Goal: Task Accomplishment & Management: Manage account settings

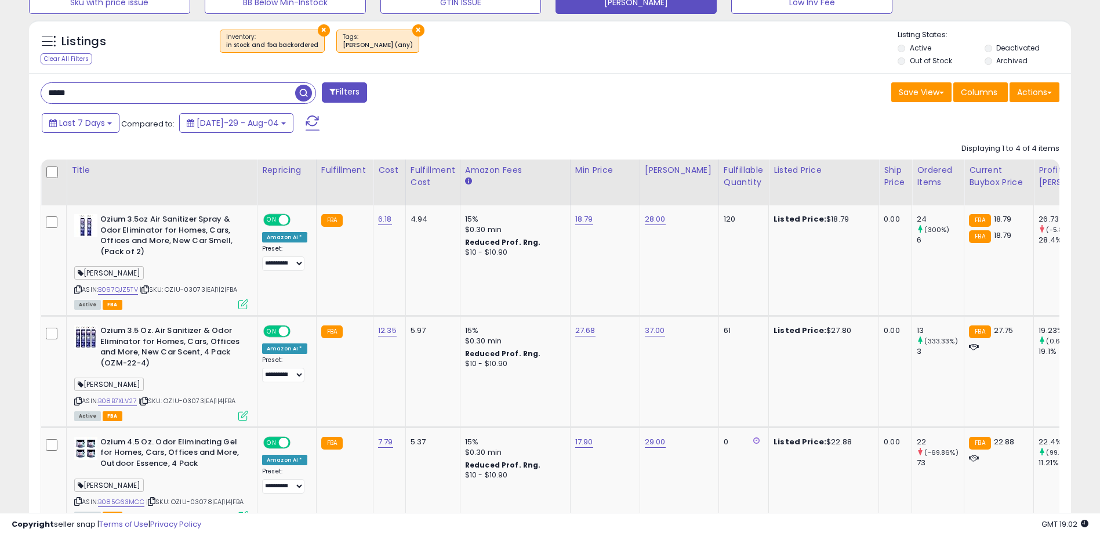
scroll to position [238, 605]
drag, startPoint x: 112, startPoint y: 90, endPoint x: 0, endPoint y: 82, distance: 112.2
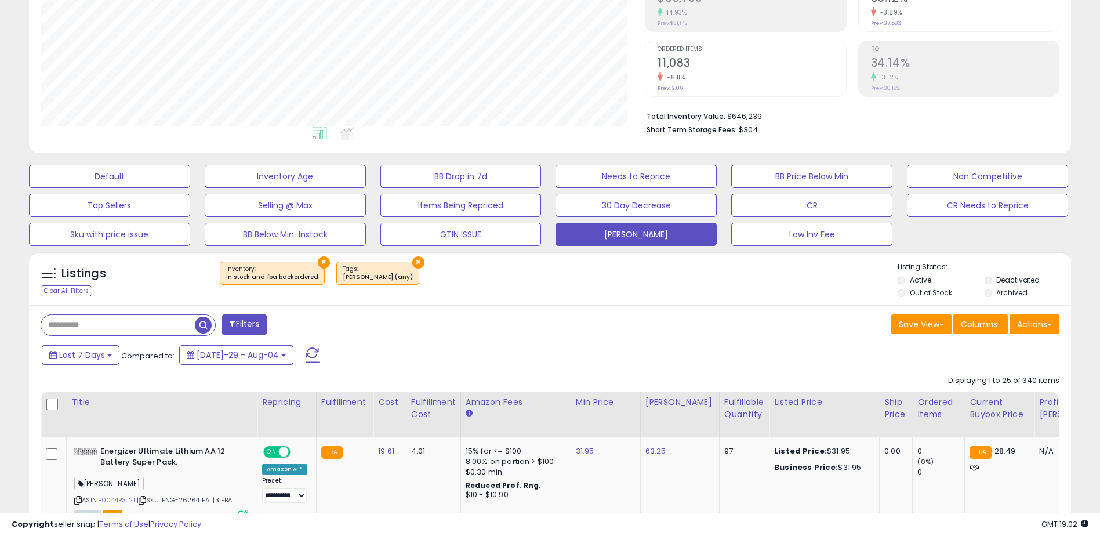
click at [551, 335] on div "Save View Save As New View Update Current View Columns Actions Import Import Wa…" at bounding box center [809, 325] width 518 height 23
click at [736, 409] on div "Fulfillable Quantity" at bounding box center [744, 408] width 40 height 24
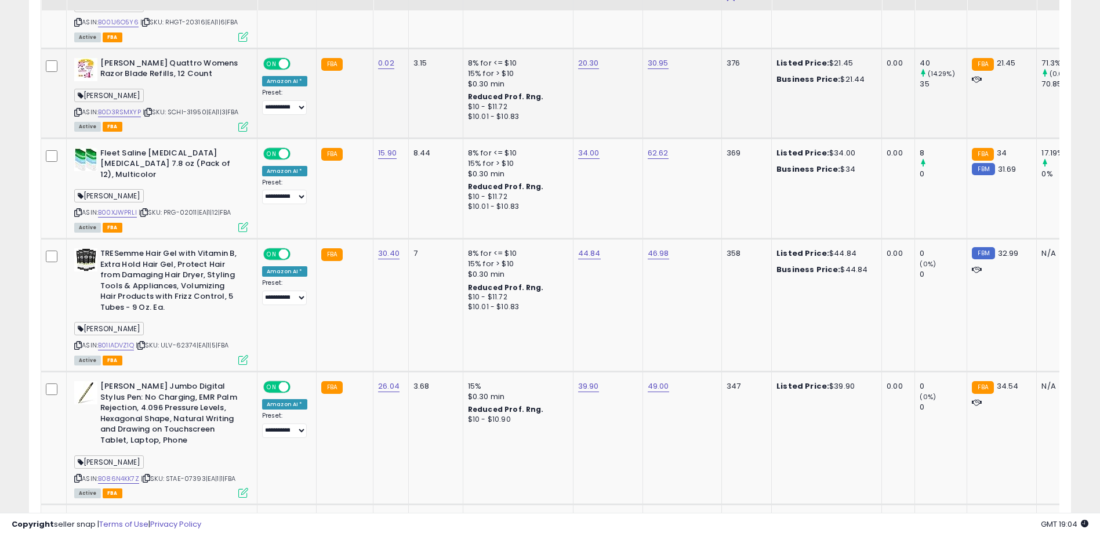
scroll to position [2578, 0]
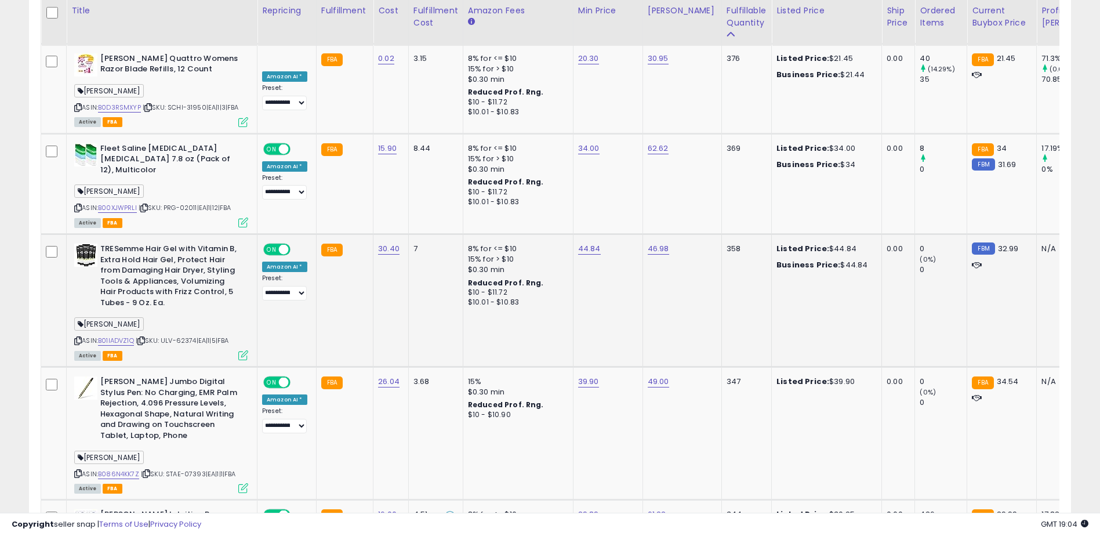
click at [99, 308] on div "ASIN: B01IADVZ1Q | SKU: ULV-62374|EA|1|5|FBA Active FBA" at bounding box center [161, 301] width 174 height 115
click at [109, 336] on link "B01IADVZ1Q" at bounding box center [116, 341] width 36 height 10
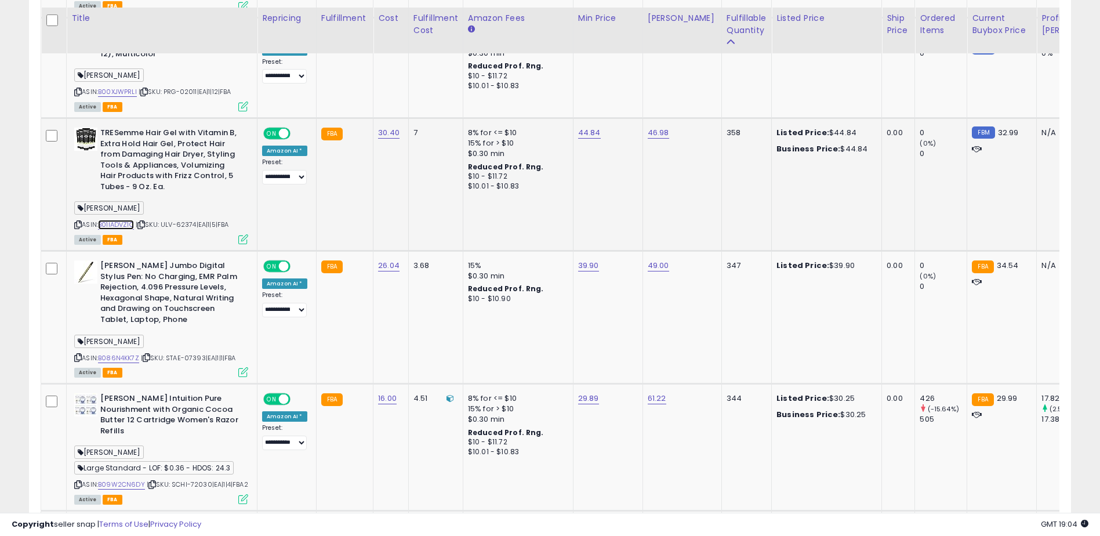
scroll to position [2810, 0]
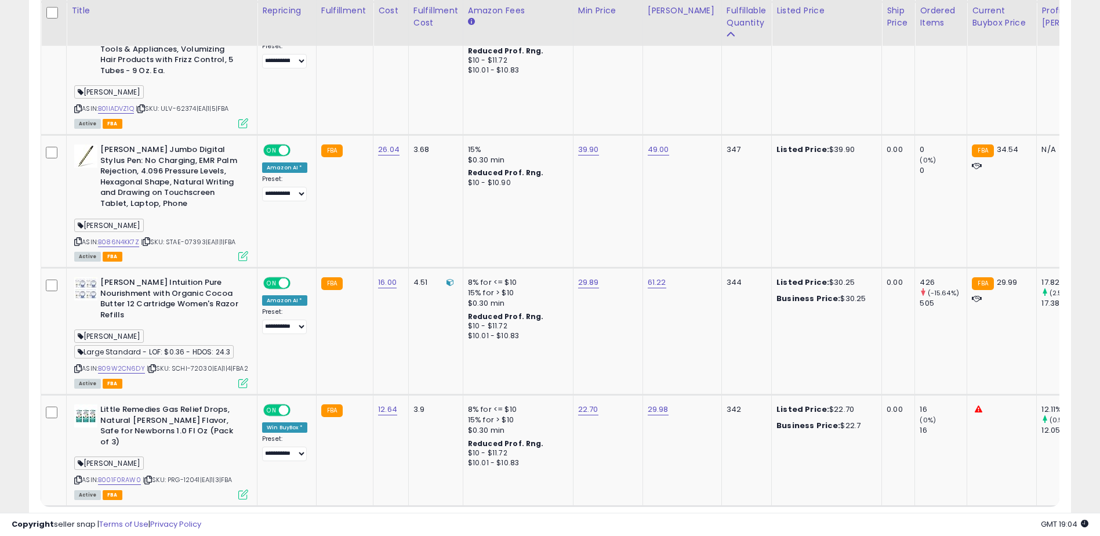
click at [979, 518] on link "2" at bounding box center [989, 528] width 21 height 20
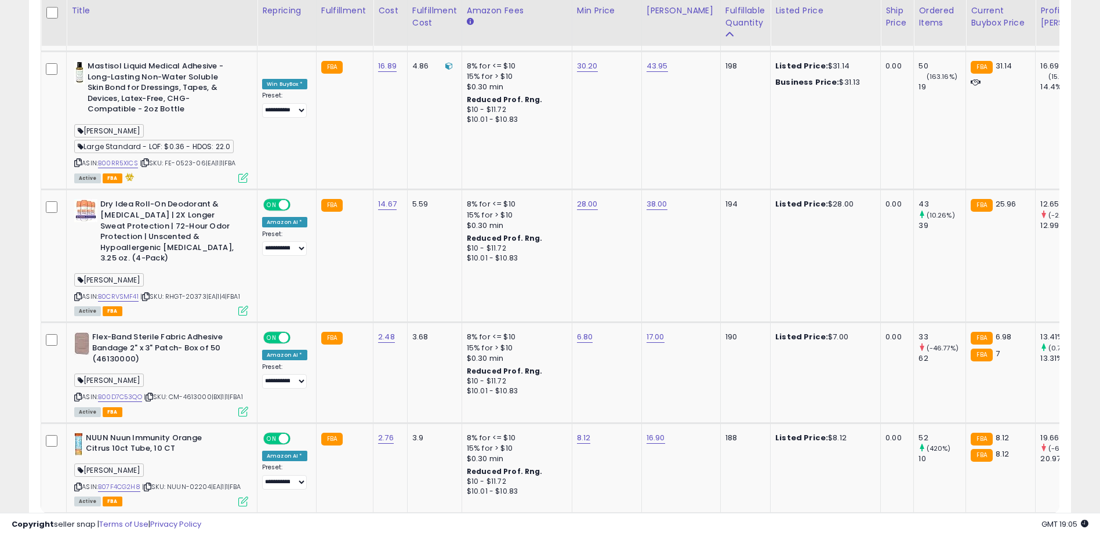
scroll to position [2861, 0]
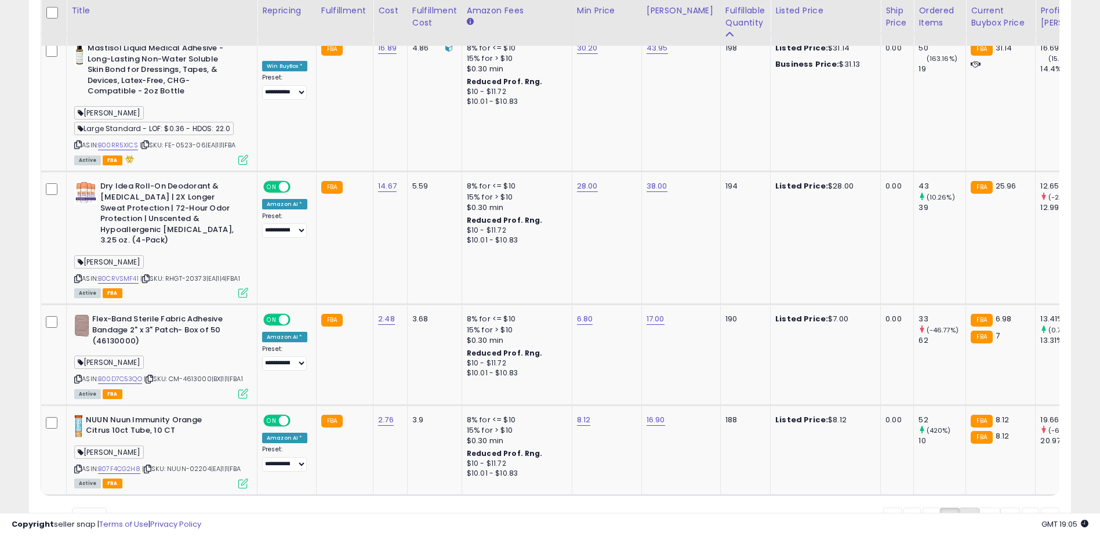
click at [1000, 507] on link "3" at bounding box center [1010, 517] width 20 height 20
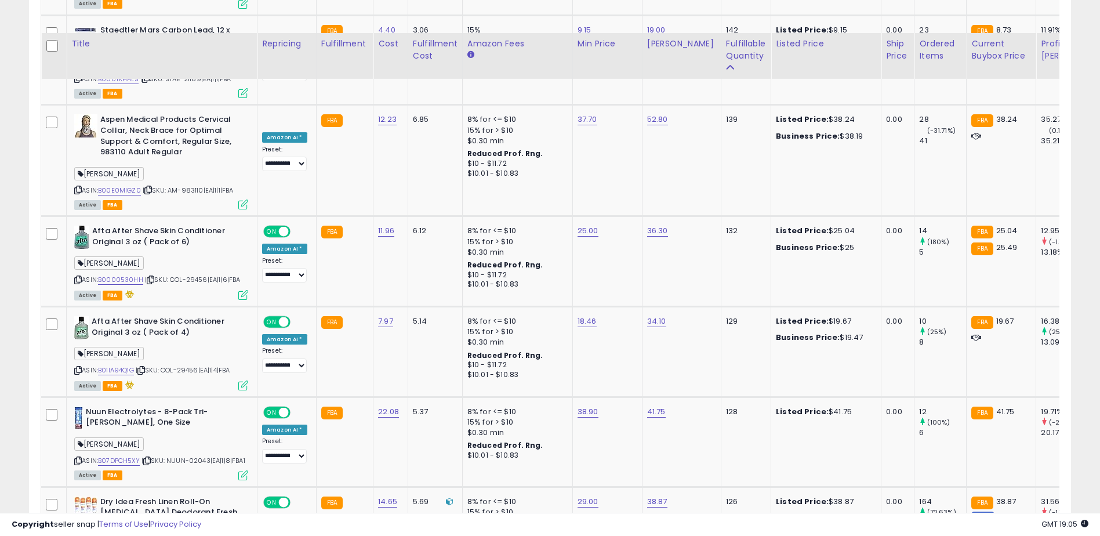
scroll to position [2752, 0]
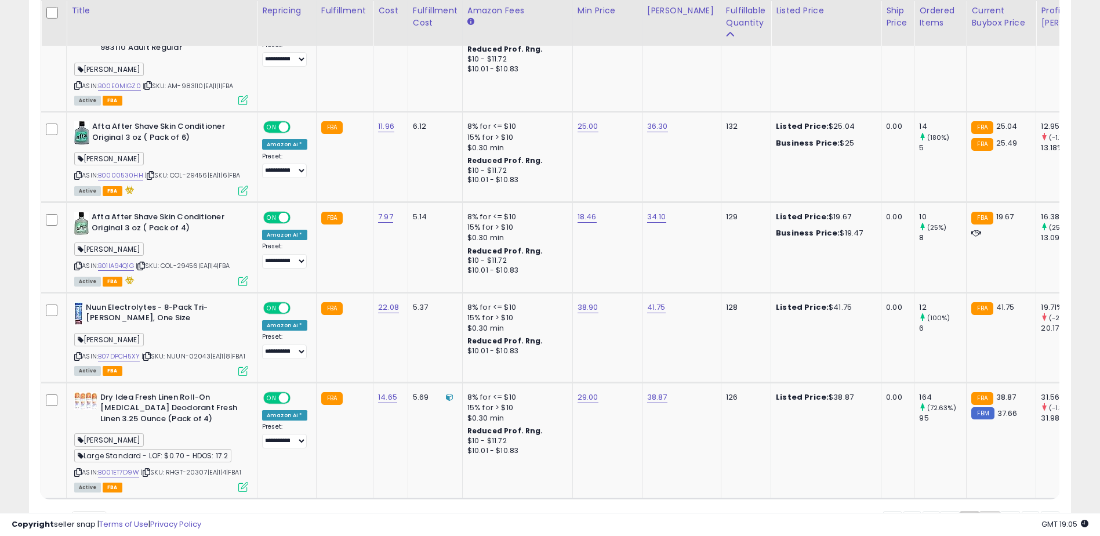
click at [1022, 511] on link "4" at bounding box center [1030, 521] width 17 height 20
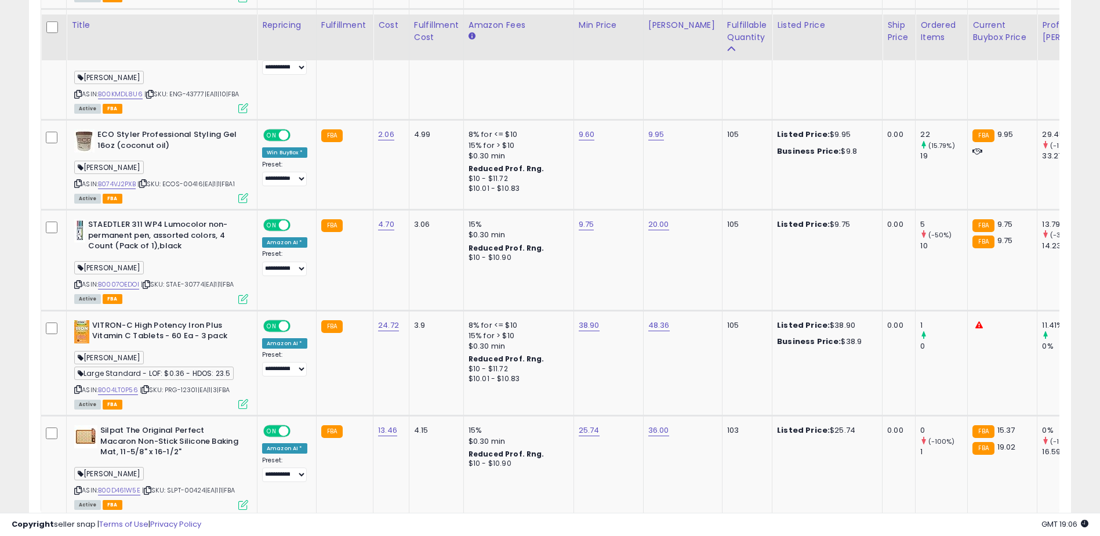
scroll to position [2759, 0]
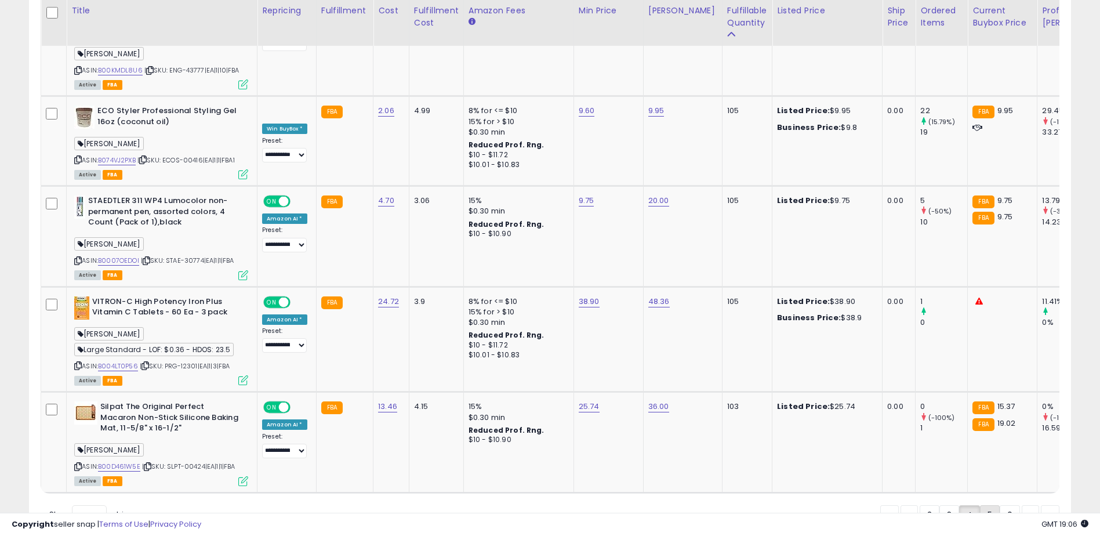
click at [1022, 505] on link "5" at bounding box center [1030, 515] width 17 height 20
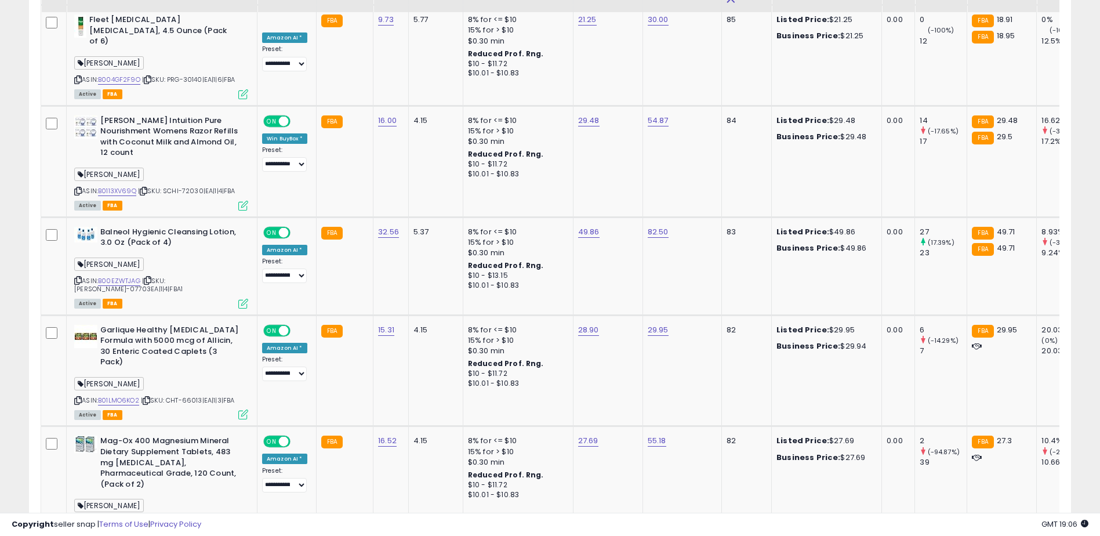
scroll to position [2763, 0]
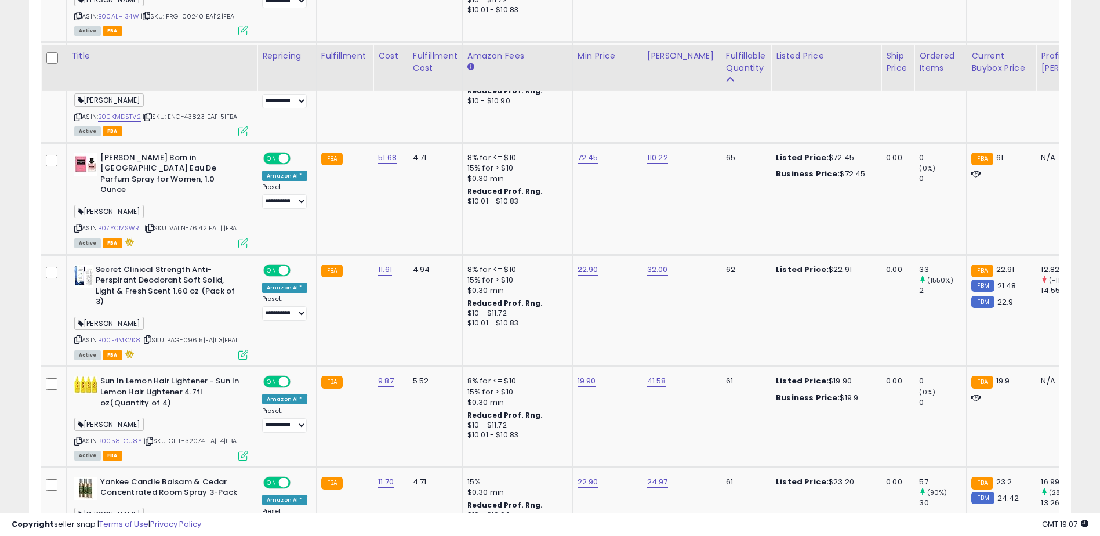
scroll to position [2794, 0]
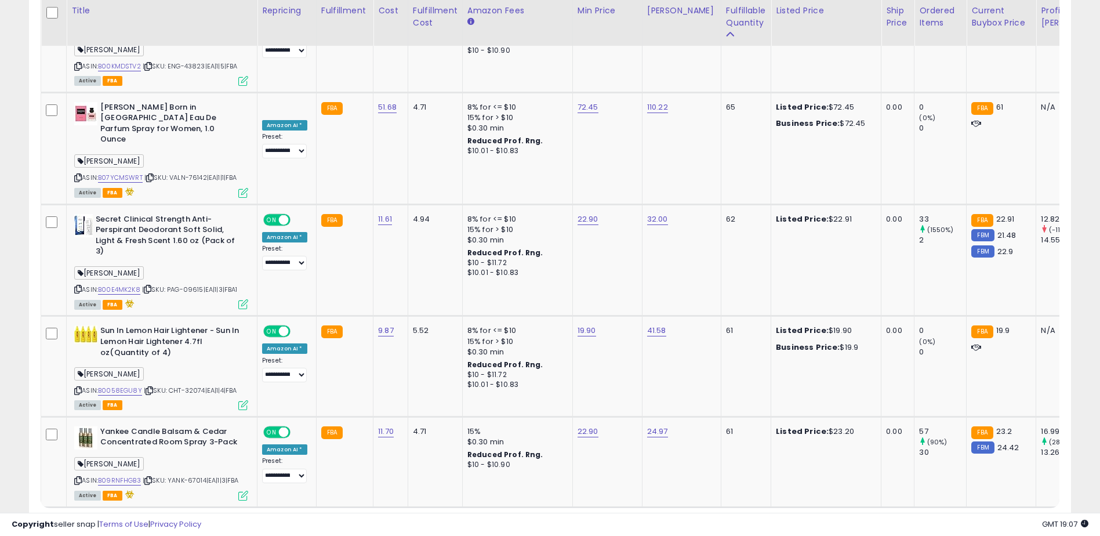
click at [1022, 520] on link "7" at bounding box center [1030, 530] width 17 height 20
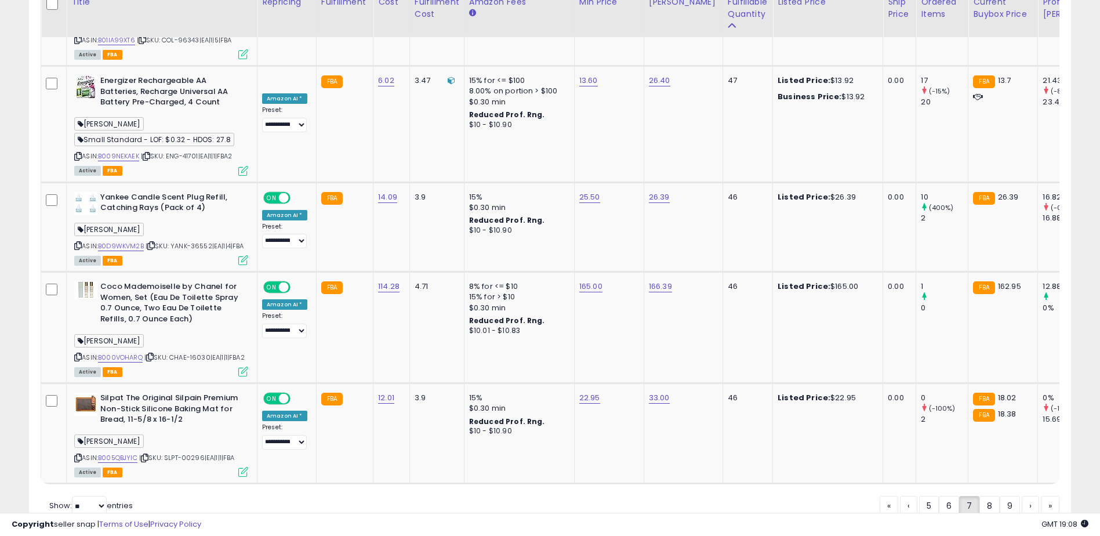
scroll to position [2787, 0]
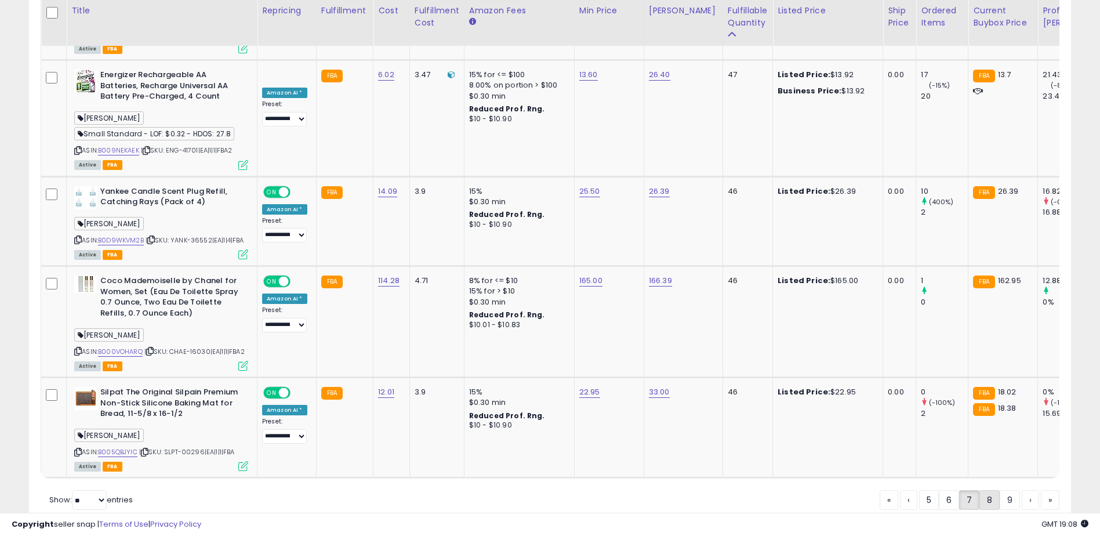
click at [1022, 490] on link "8" at bounding box center [1030, 500] width 17 height 20
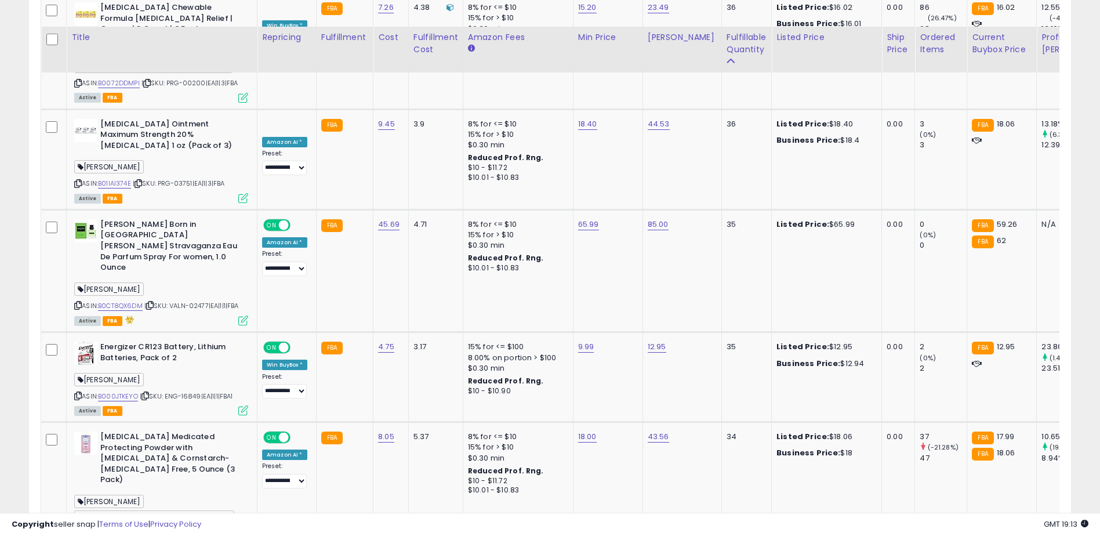
scroll to position [2647, 0]
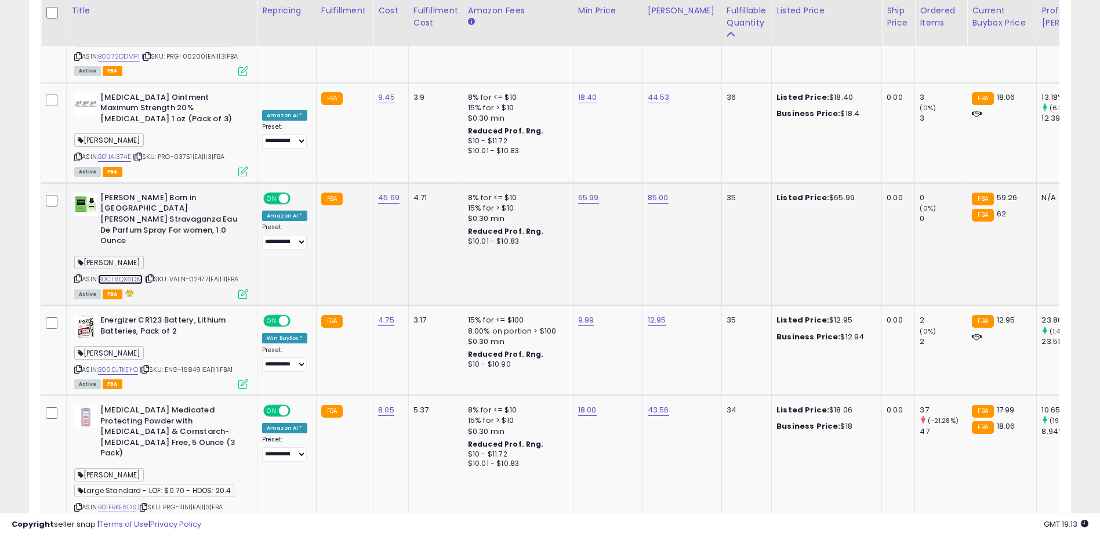
click at [126, 274] on link "B0CT8QX6DM" at bounding box center [120, 279] width 45 height 10
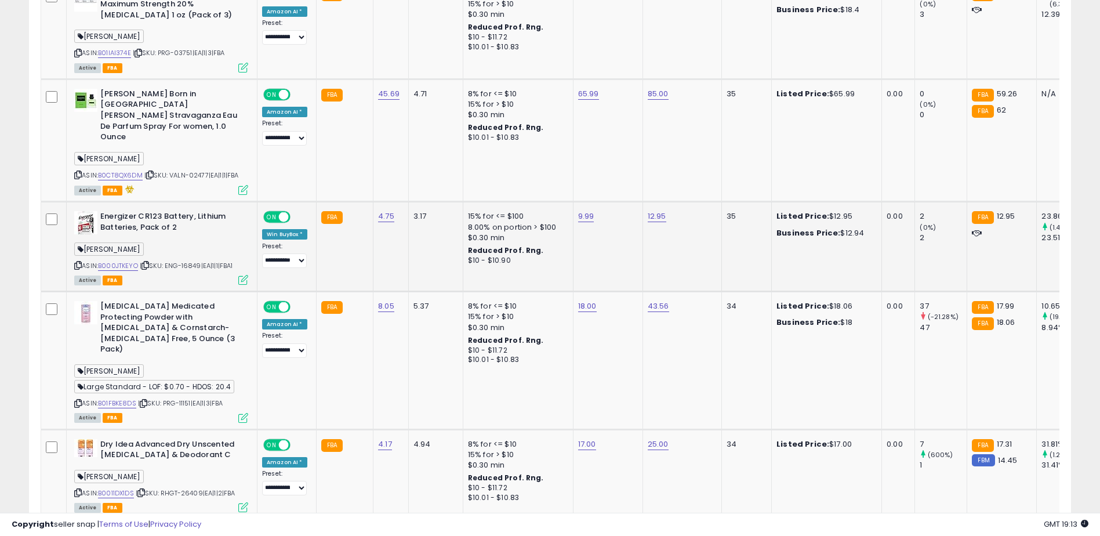
scroll to position [2755, 0]
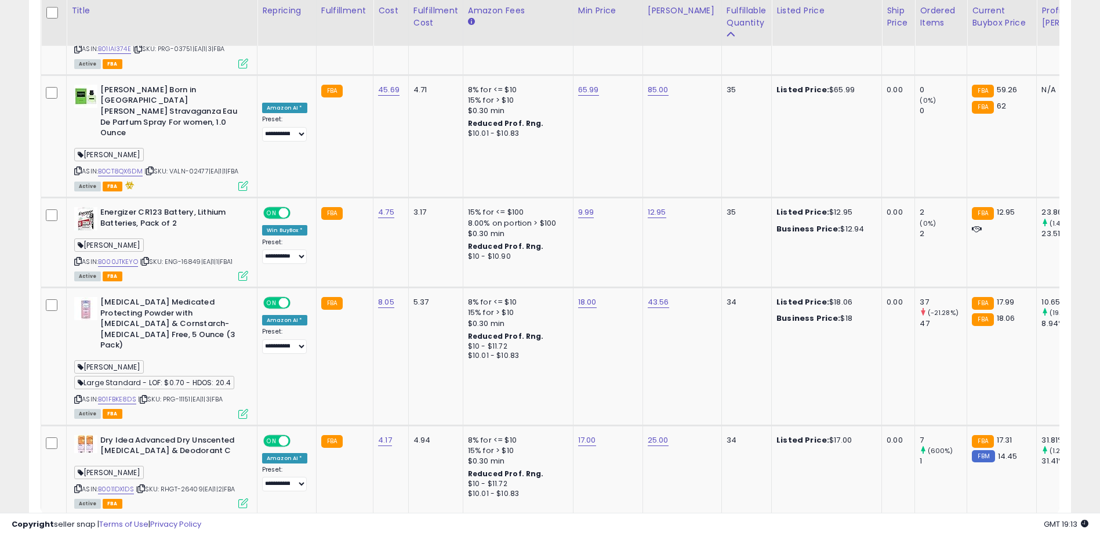
click at [1022, 527] on link "9" at bounding box center [1030, 537] width 17 height 20
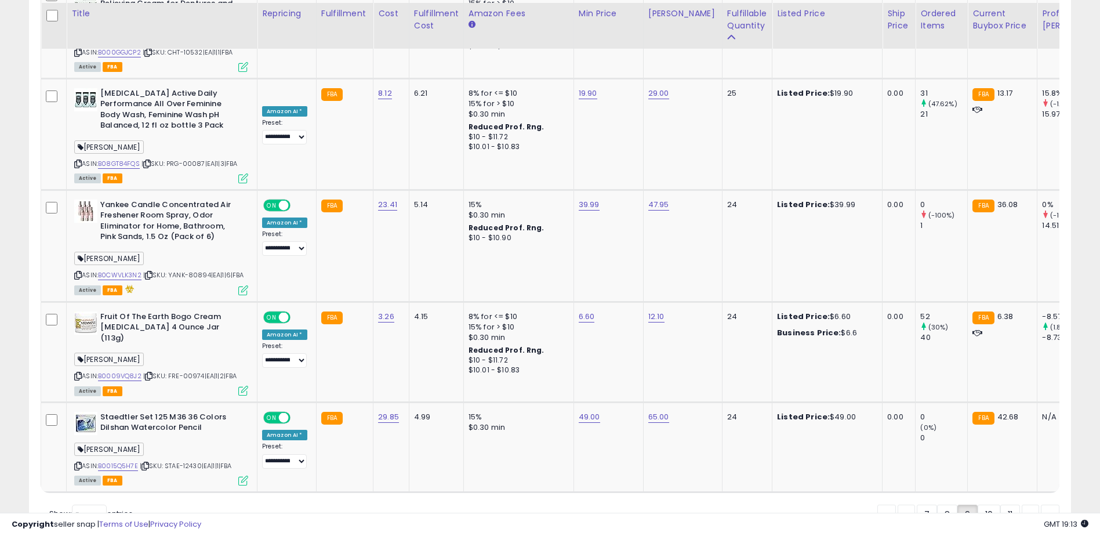
scroll to position [2718, 0]
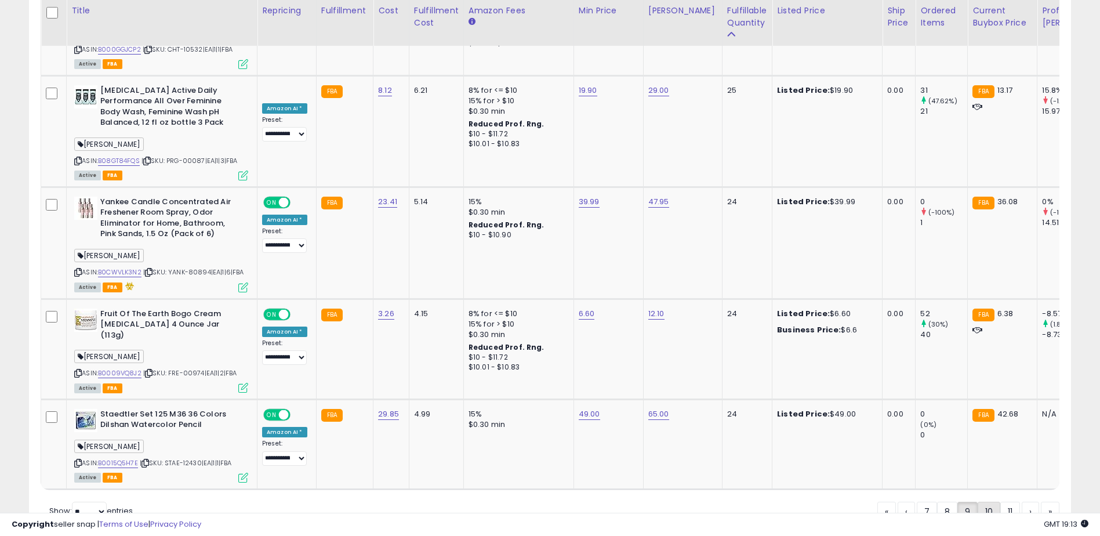
click at [1022, 502] on link "10" at bounding box center [1030, 512] width 17 height 20
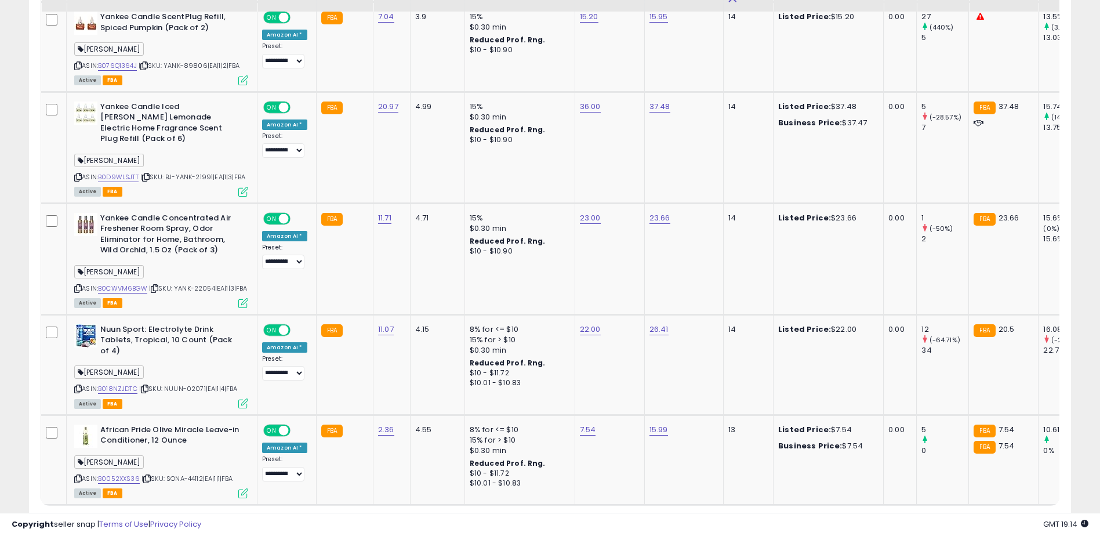
scroll to position [2763, 0]
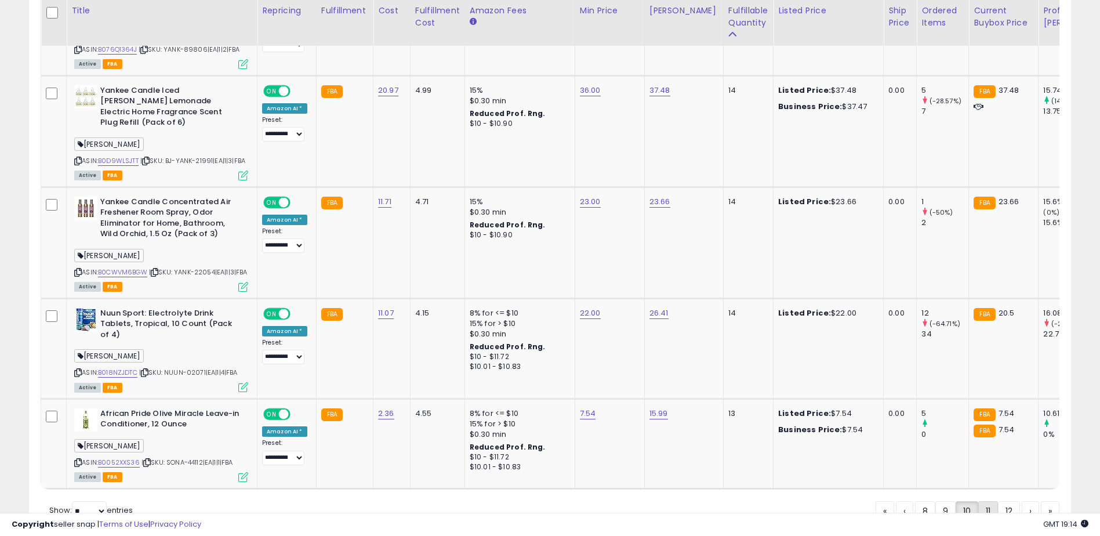
click at [1022, 501] on link "11" at bounding box center [1030, 511] width 17 height 20
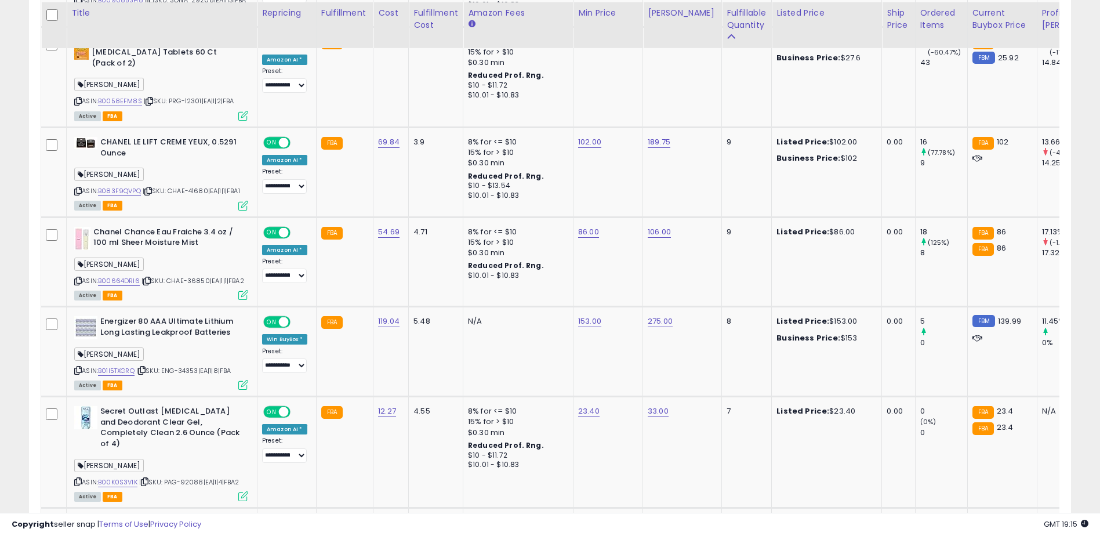
scroll to position [1546, 0]
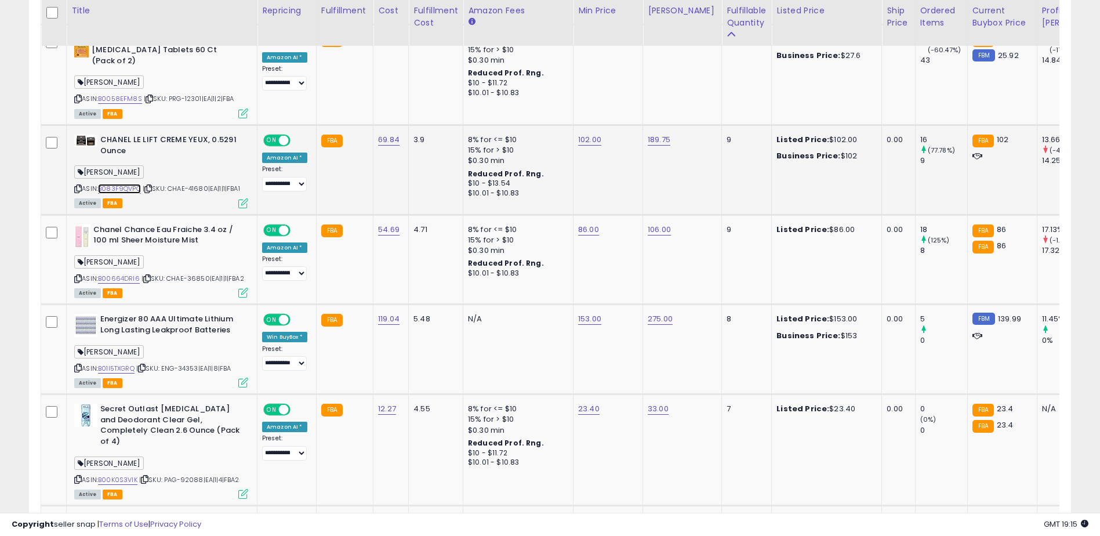
click at [111, 184] on link "B083F9QVPQ" at bounding box center [119, 189] width 43 height 10
click at [522, 83] on input "******" at bounding box center [554, 79] width 103 height 20
click at [653, 77] on button "button" at bounding box center [644, 77] width 20 height 17
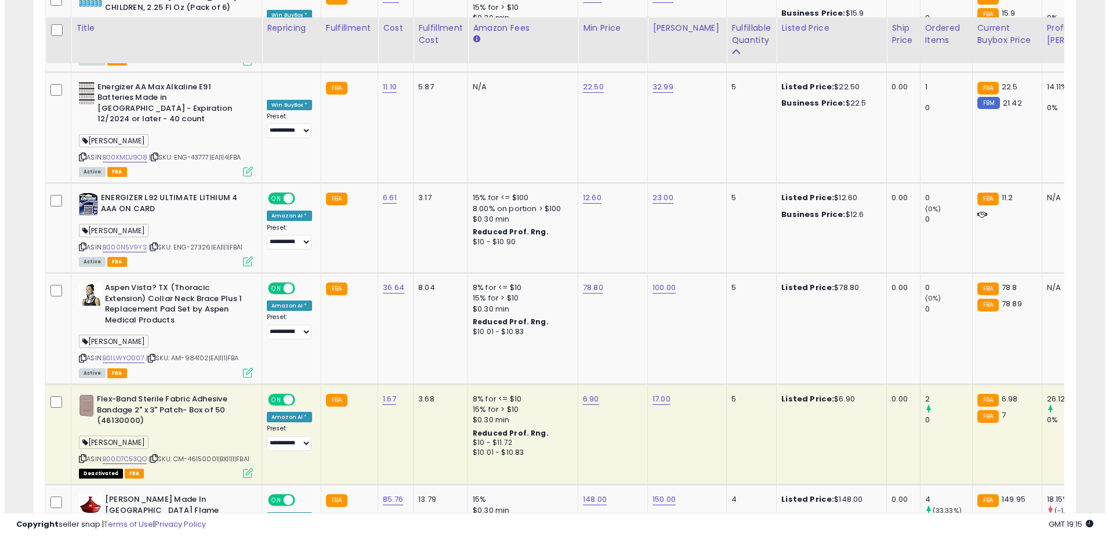
scroll to position [2589, 0]
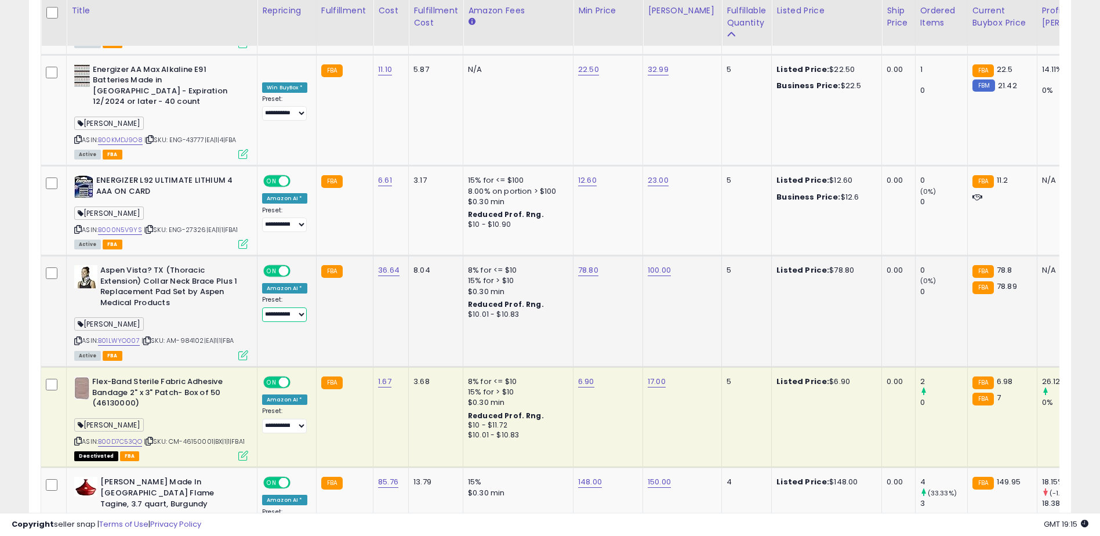
click at [292, 307] on select "**********" at bounding box center [284, 314] width 45 height 14
select select "**********"
click at [262, 307] on select "**********" at bounding box center [284, 314] width 45 height 14
type input "****"
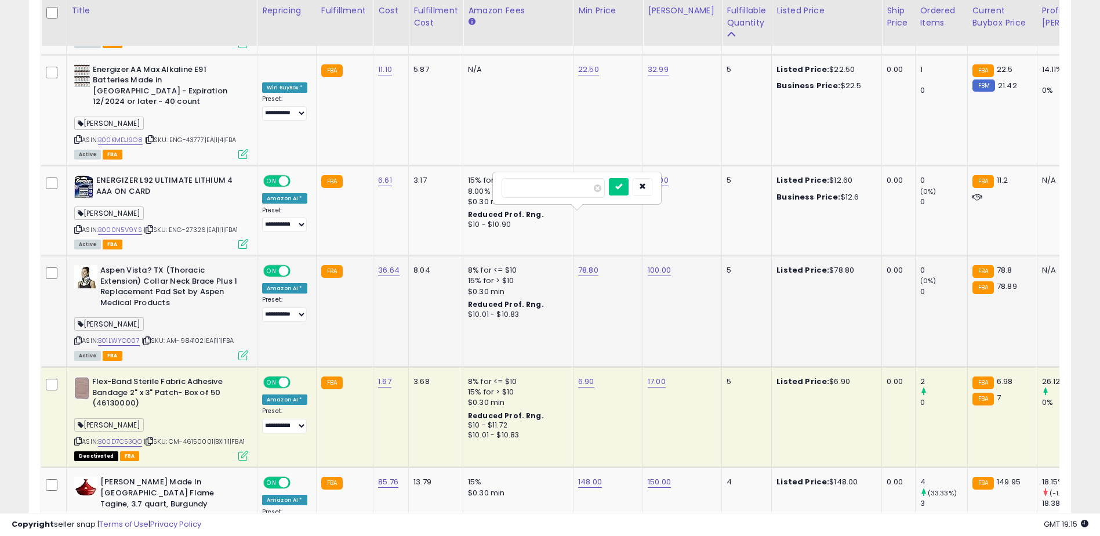
click button "submit" at bounding box center [619, 186] width 20 height 17
click at [240, 296] on div "ASIN: B01LWYO007 | SKU: AM-984102|EA|1|1|FBA Active FBA" at bounding box center [161, 312] width 174 height 94
click at [240, 350] on icon at bounding box center [243, 355] width 10 height 10
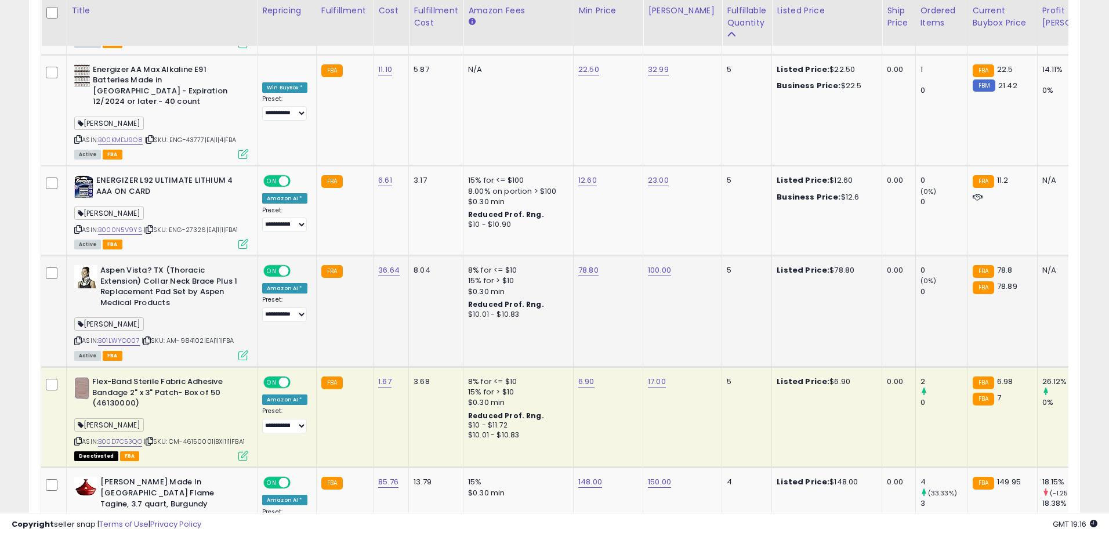
scroll to position [238, 609]
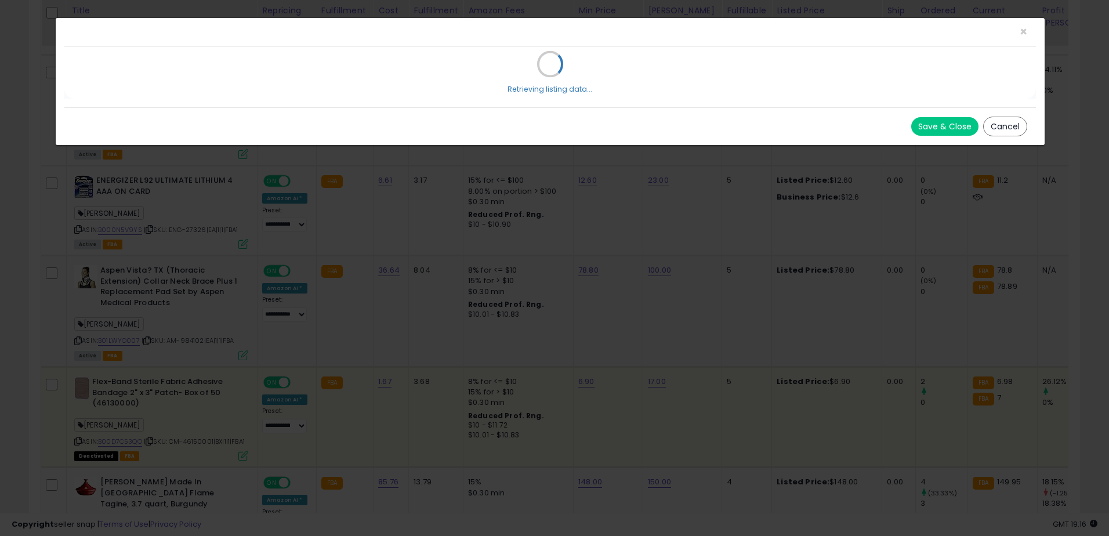
select select "**"
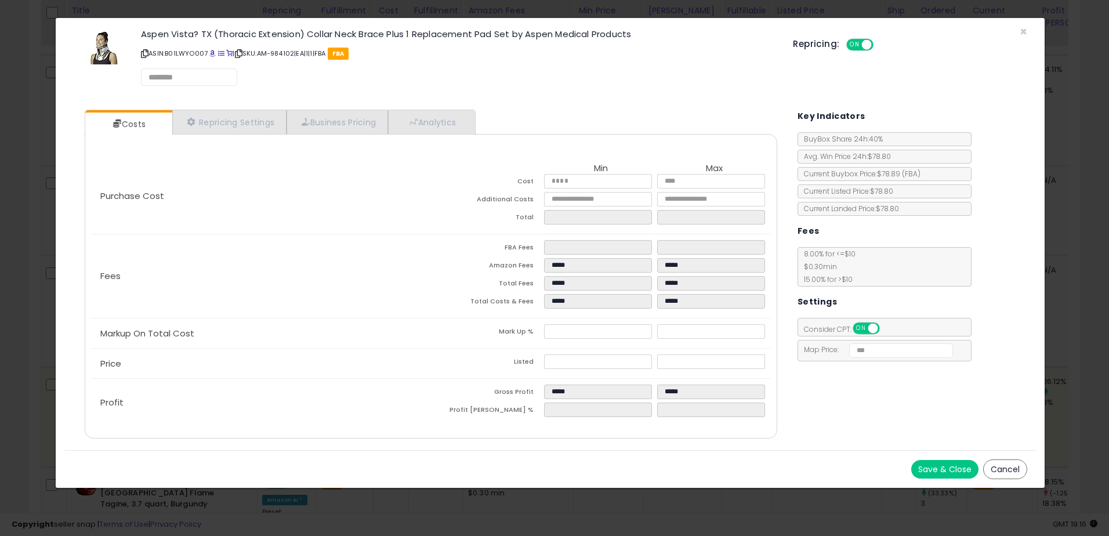
select select "******"
select select "**********"
select select "******"
click at [227, 125] on link "Repricing Settings" at bounding box center [229, 123] width 115 height 24
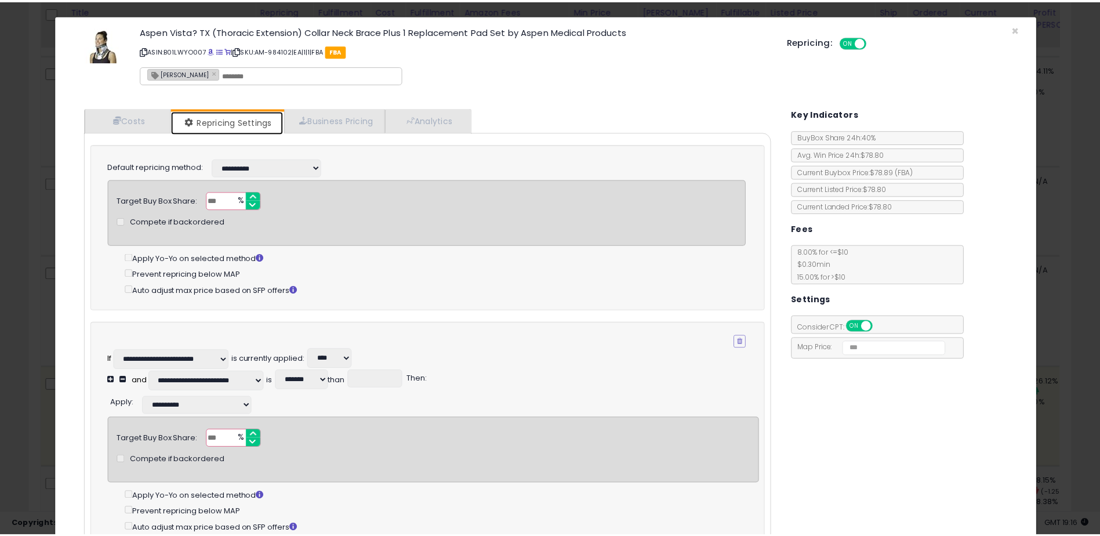
scroll to position [0, 0]
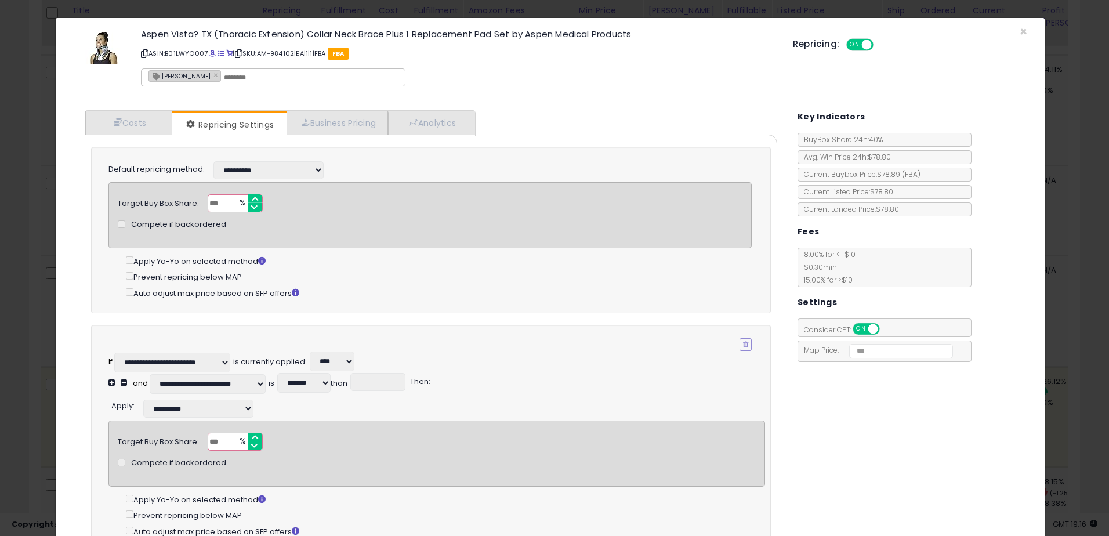
click at [1019, 33] on div "Aspen Vista? TX (Thoracic Extension) Collar Neck Brace Plus 1 Replacement Pad S…" at bounding box center [549, 60] width 971 height 66
click at [1019, 33] on span "×" at bounding box center [1023, 31] width 8 height 17
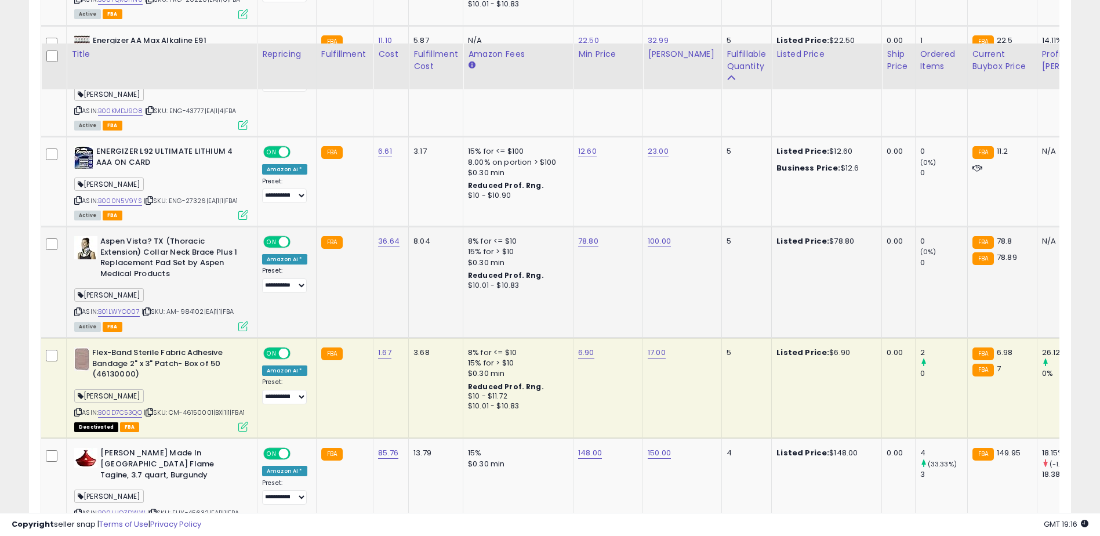
scroll to position [2667, 0]
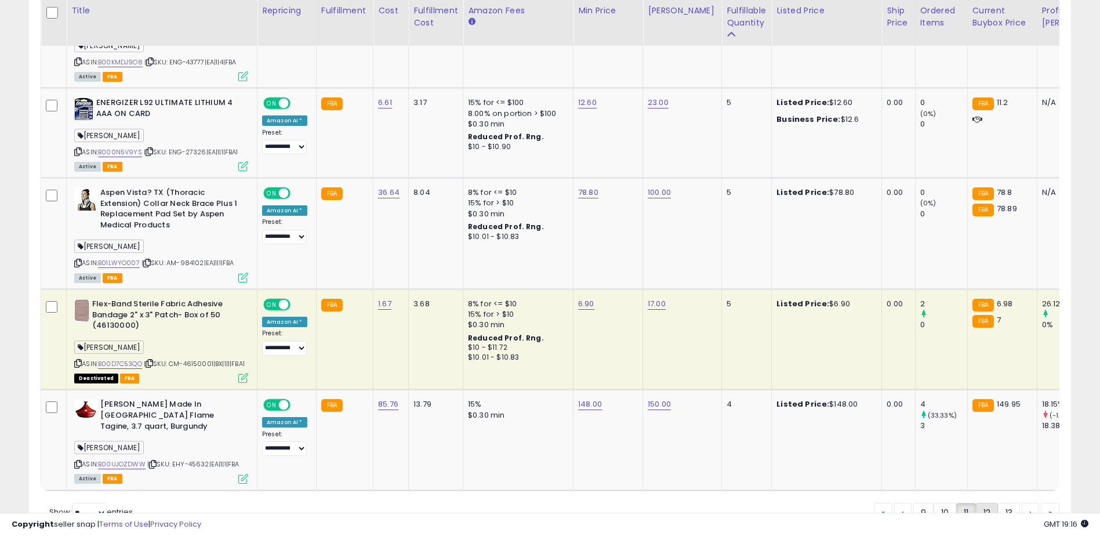
click at [1022, 503] on link "12" at bounding box center [1030, 513] width 17 height 20
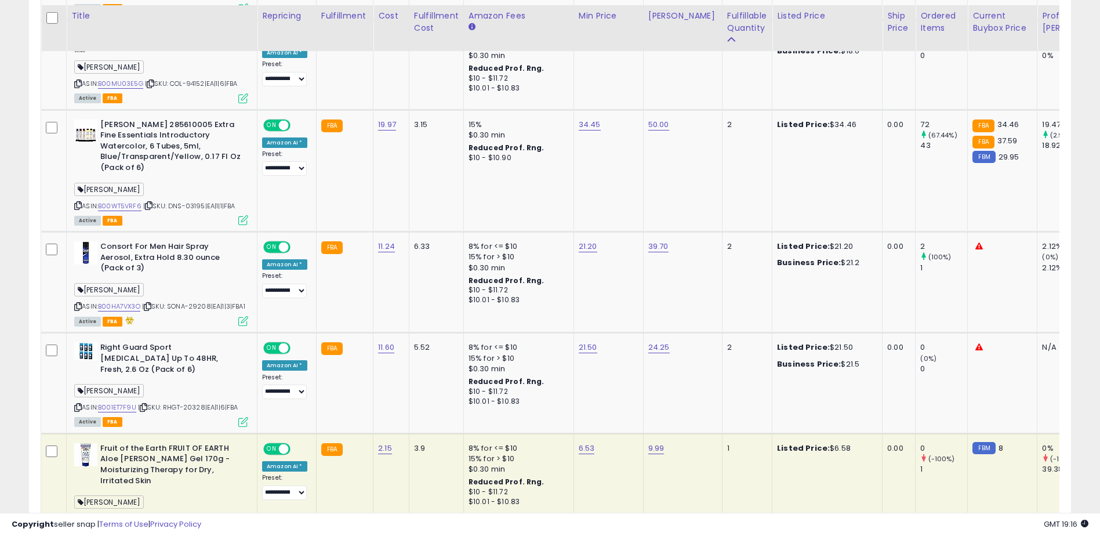
scroll to position [1140, 0]
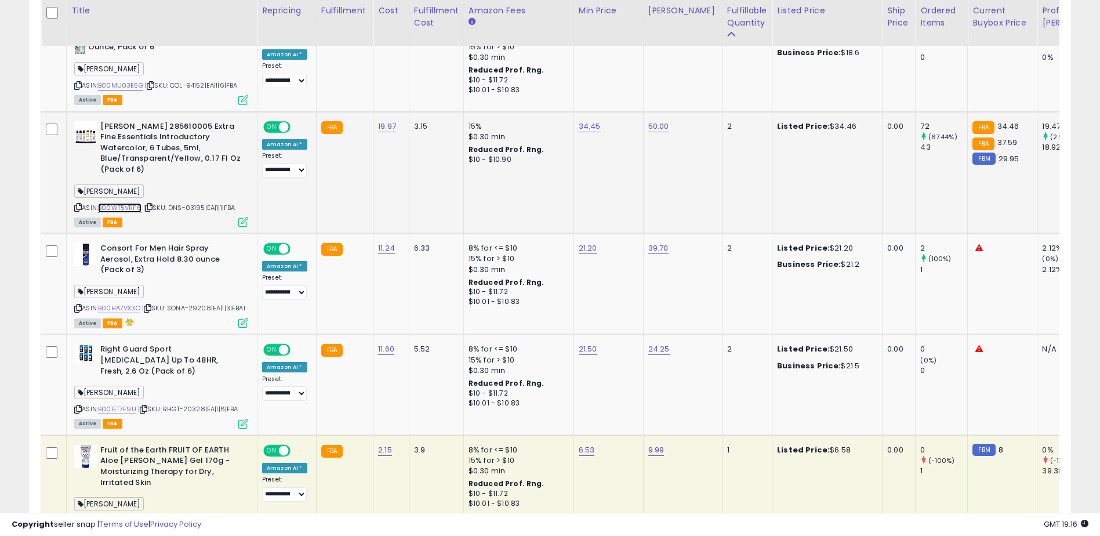
click at [112, 203] on link "B00WT5VRF6" at bounding box center [119, 208] width 43 height 10
drag, startPoint x: 171, startPoint y: 186, endPoint x: 205, endPoint y: 190, distance: 34.4
click at [205, 203] on span "| SKU: DNS-03195|EA|1|1|FBA" at bounding box center [189, 207] width 92 height 9
copy span "DNS-03195"
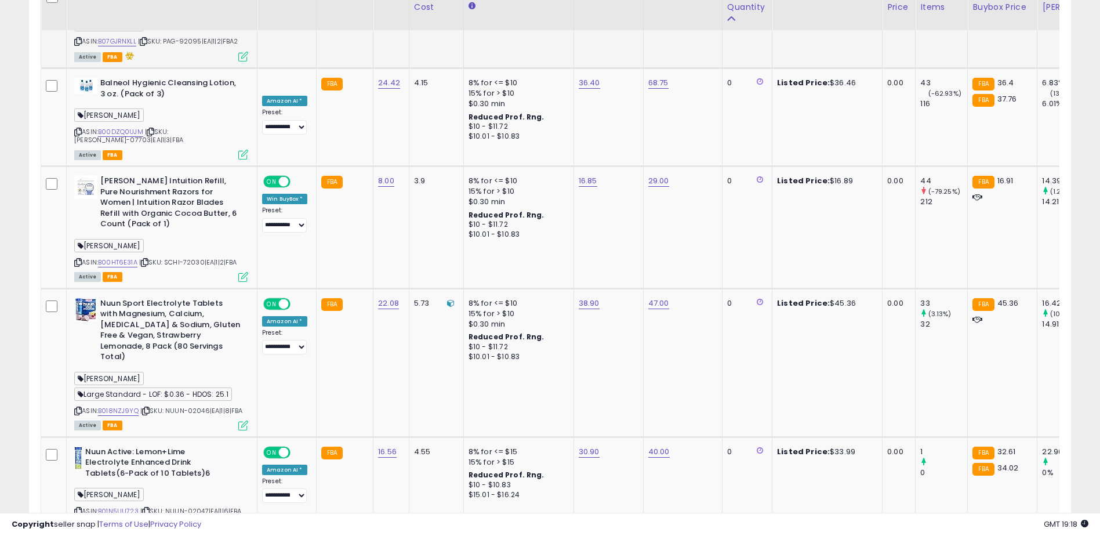
scroll to position [2778, 0]
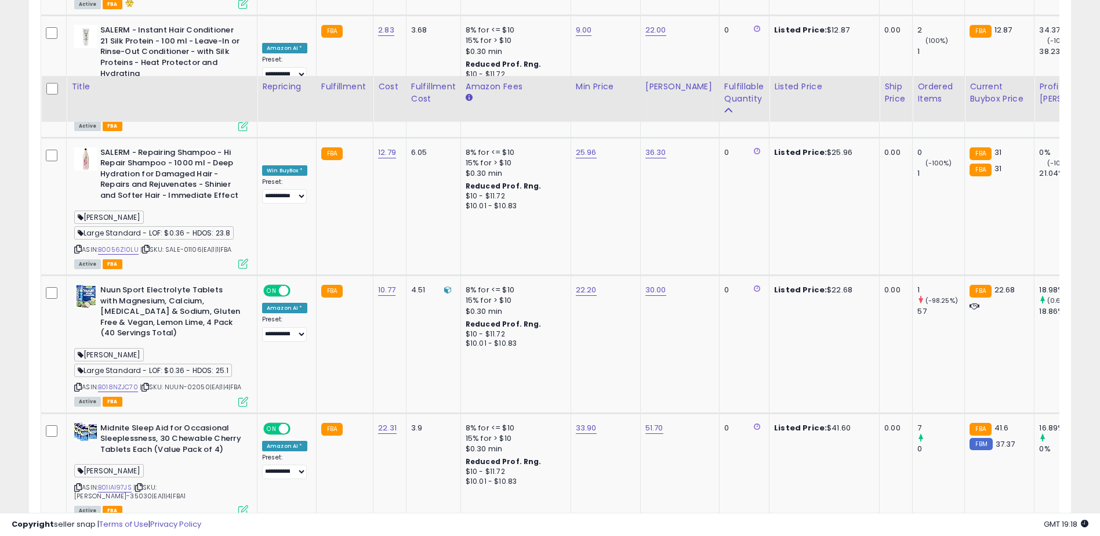
scroll to position [2805, 0]
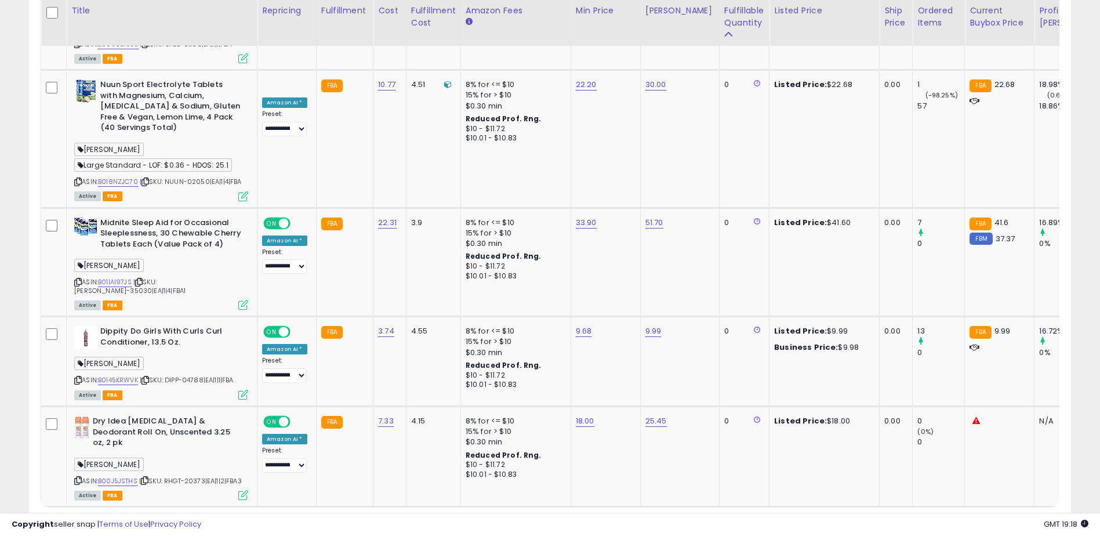
click at [1041, 519] on link "14" at bounding box center [1050, 529] width 19 height 20
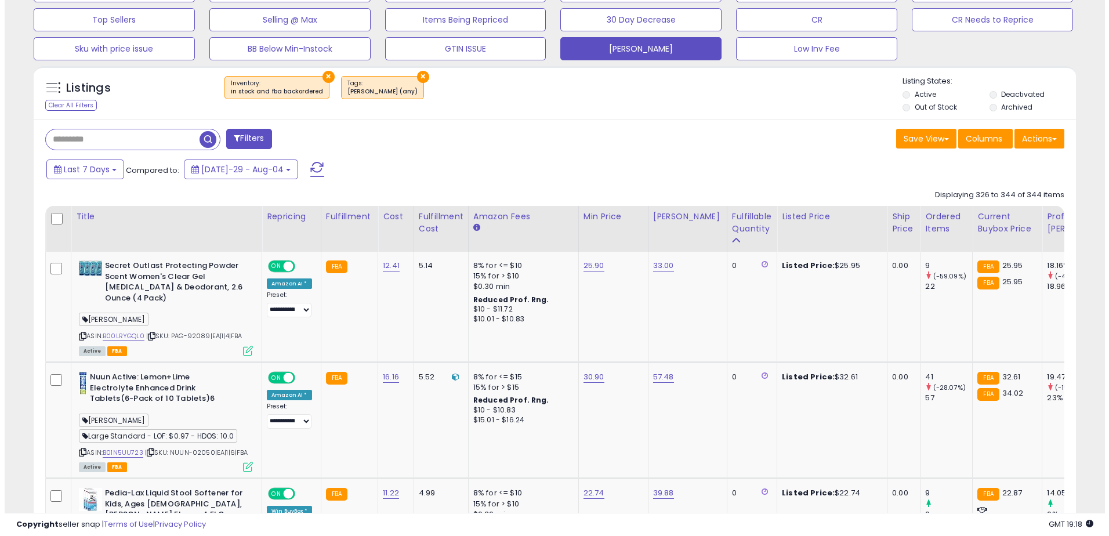
scroll to position [212, 0]
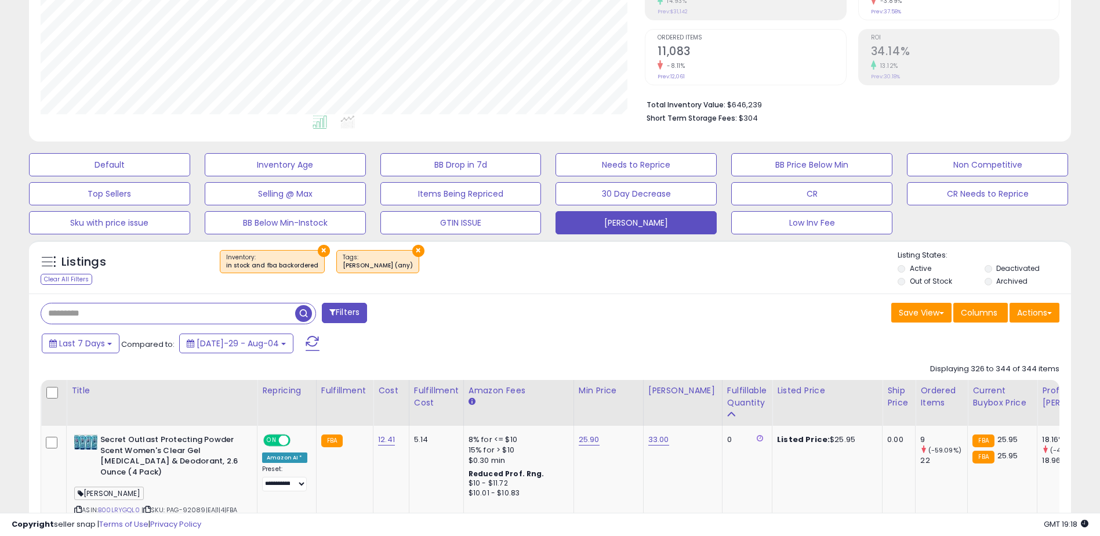
click at [93, 316] on input "text" at bounding box center [168, 313] width 254 height 20
type input "****"
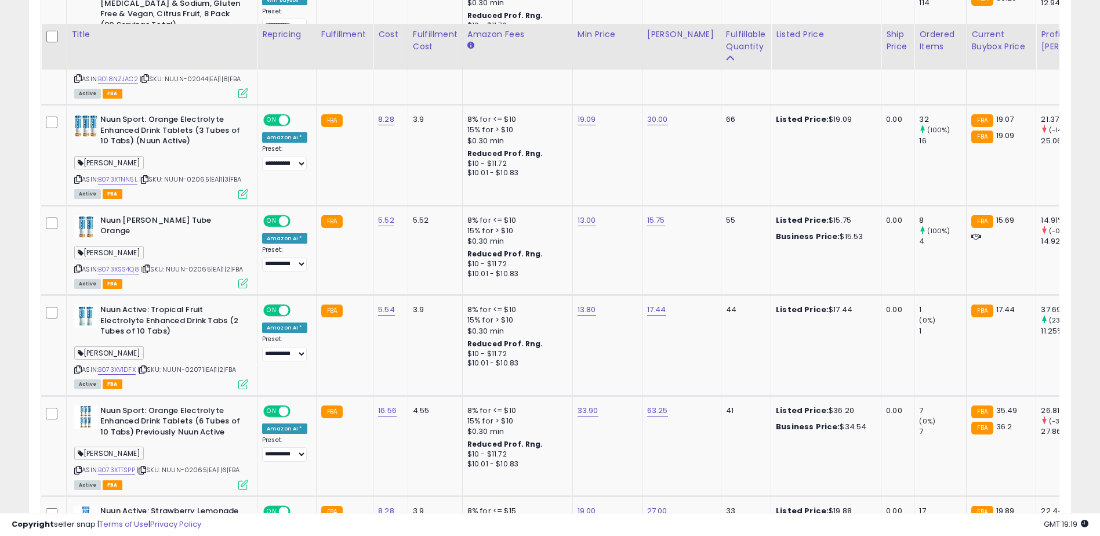
scroll to position [1140, 0]
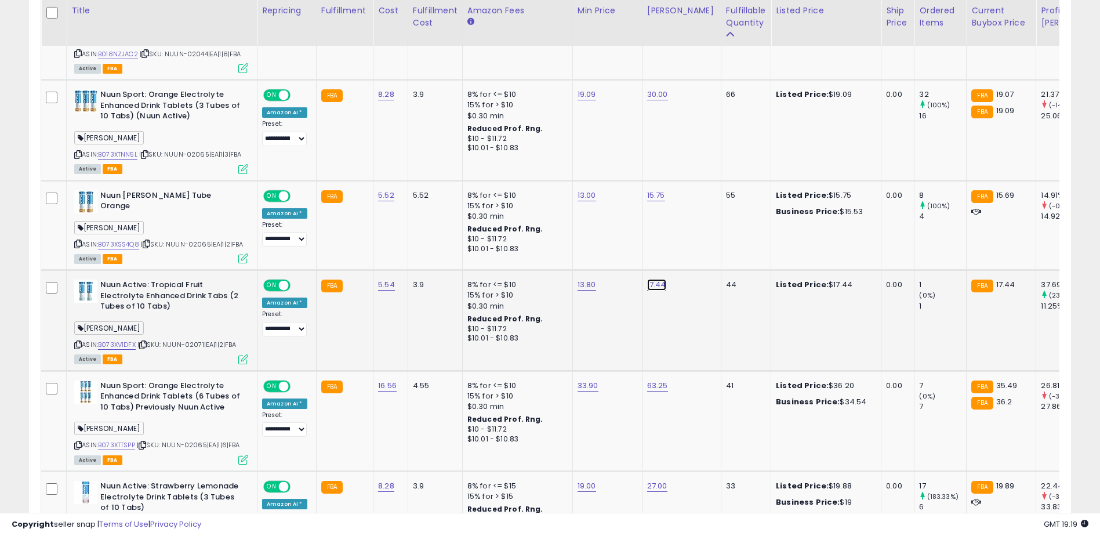
click at [586, 252] on input "*****" at bounding box center [620, 255] width 103 height 20
type input "*****"
click button "submit" at bounding box center [686, 253] width 20 height 17
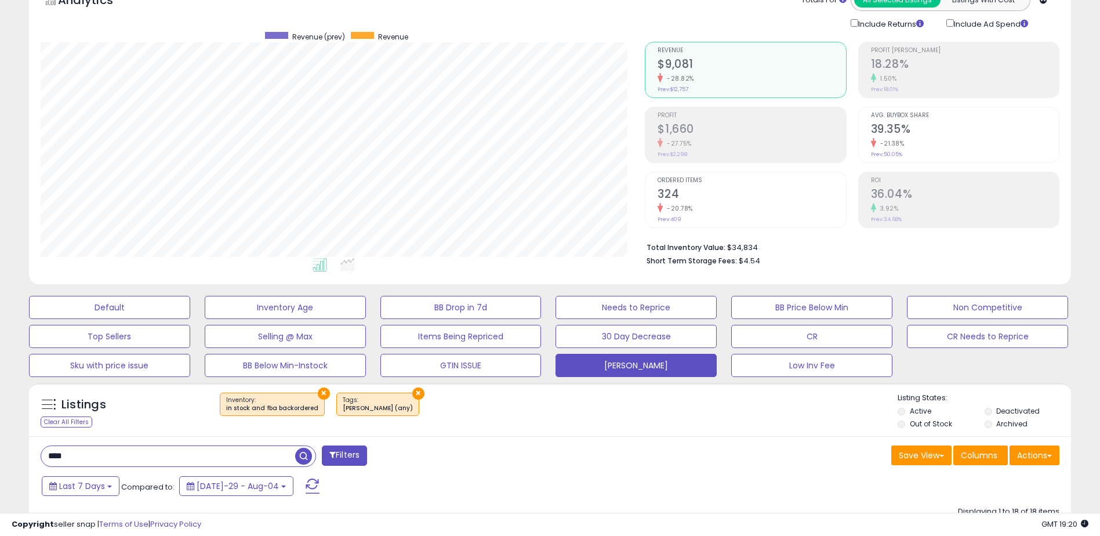
scroll to position [59, 0]
